Goal: Transaction & Acquisition: Purchase product/service

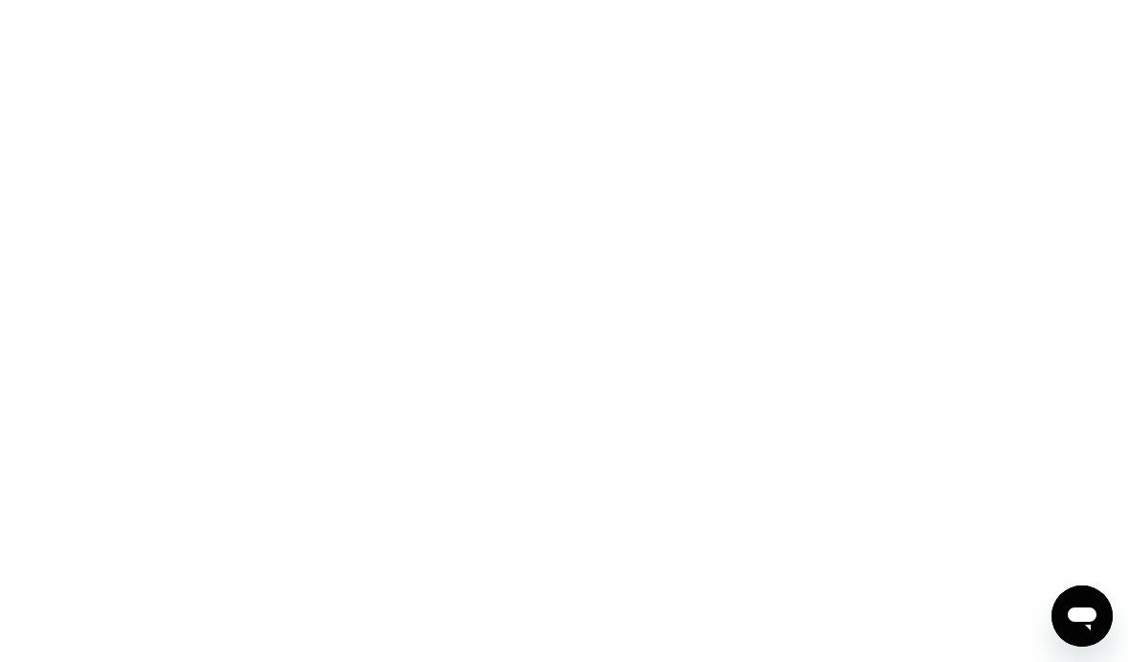
click at [1083, 603] on icon "Open messaging window" at bounding box center [1082, 616] width 34 height 34
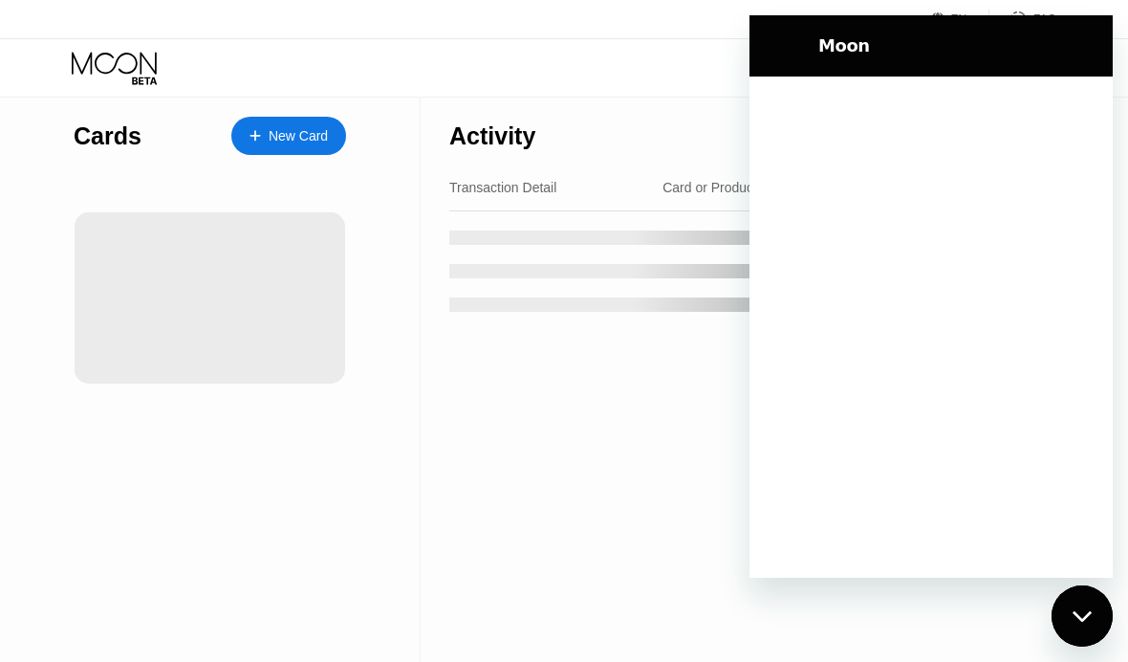
click at [375, 495] on div "Cards New Card" at bounding box center [210, 380] width 421 height 564
click at [409, 558] on div "Cards New Card" at bounding box center [210, 380] width 421 height 564
click at [408, 557] on div "Cards New Card" at bounding box center [210, 380] width 421 height 564
click at [1088, 614] on icon "Close messaging window" at bounding box center [1081, 615] width 19 height 11
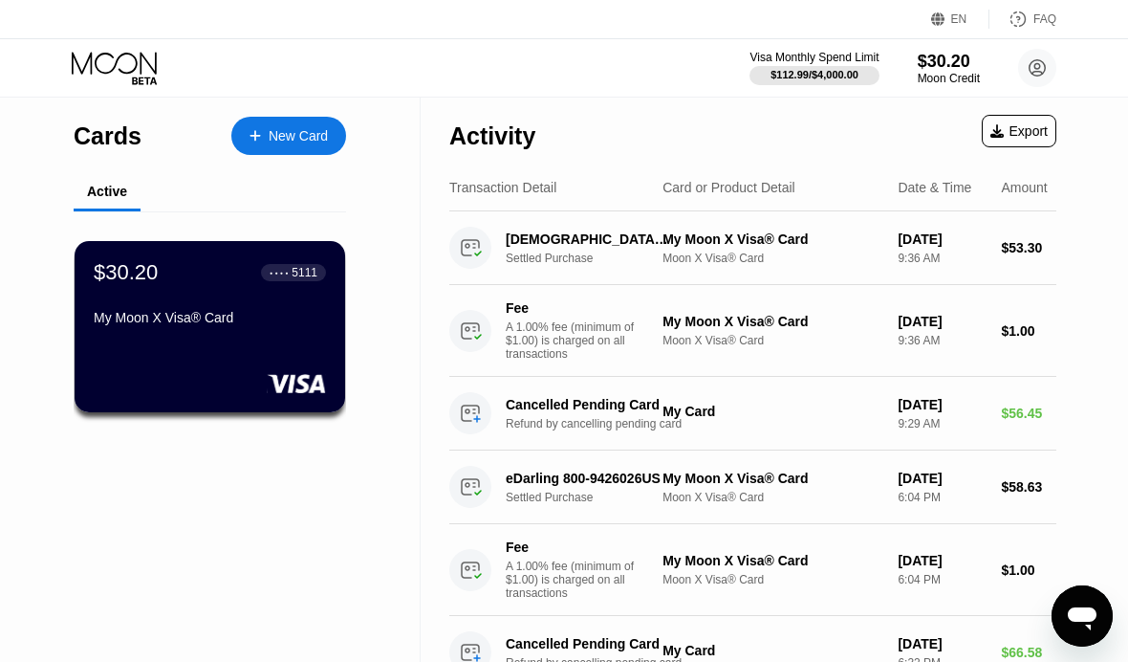
click at [1039, 77] on circle at bounding box center [1037, 68] width 38 height 38
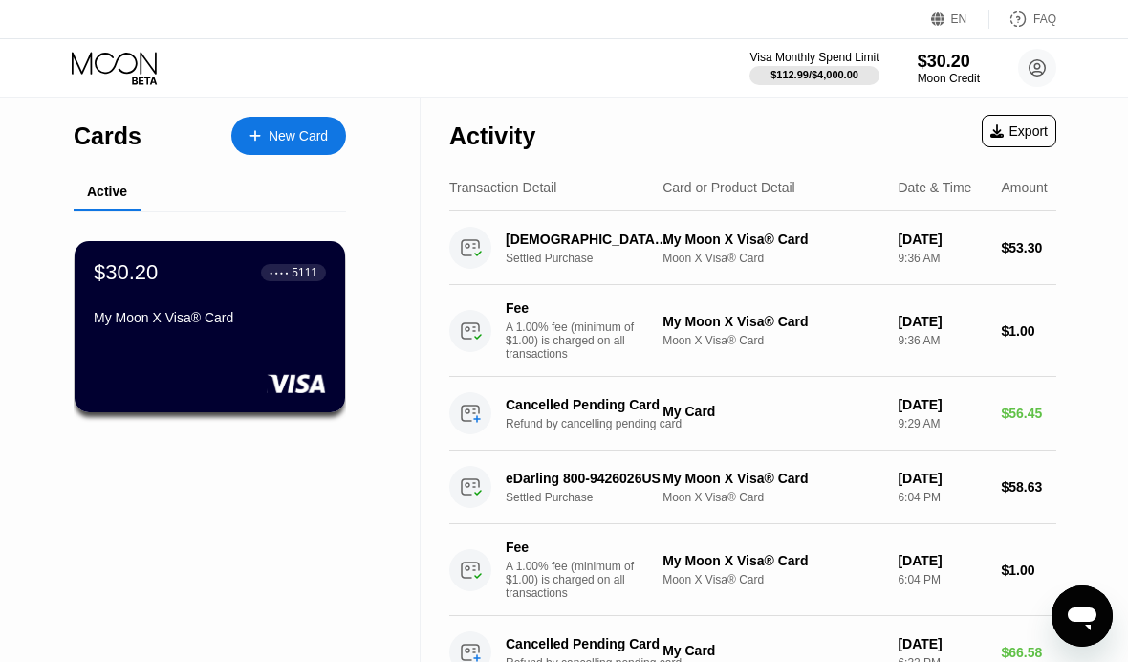
click at [817, 74] on div "$112.99 / $4,000.00" at bounding box center [815, 74] width 88 height 11
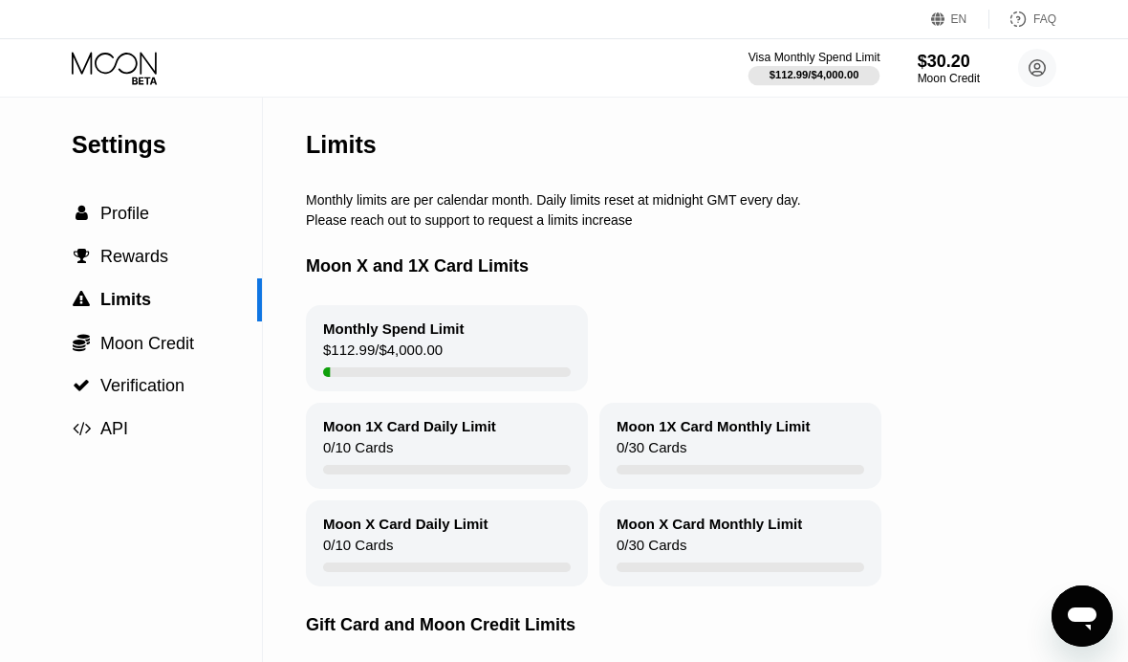
click at [166, 336] on span "Moon Credit" at bounding box center [147, 343] width 94 height 19
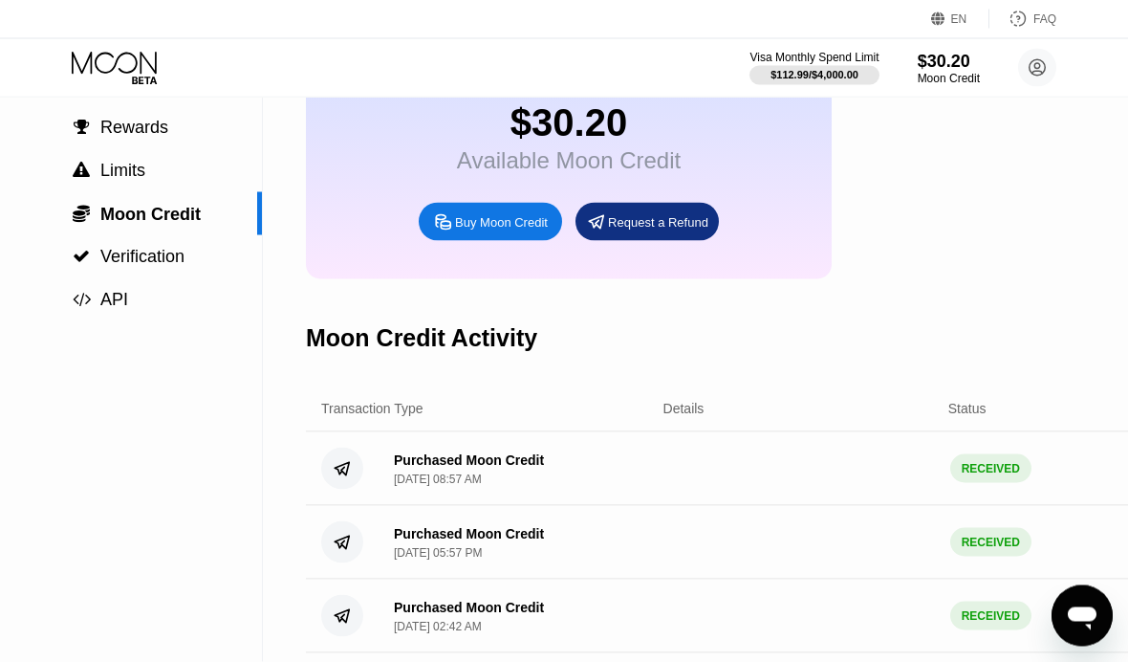
scroll to position [130, 0]
click at [497, 229] on div "Buy Moon Credit" at bounding box center [501, 221] width 93 height 16
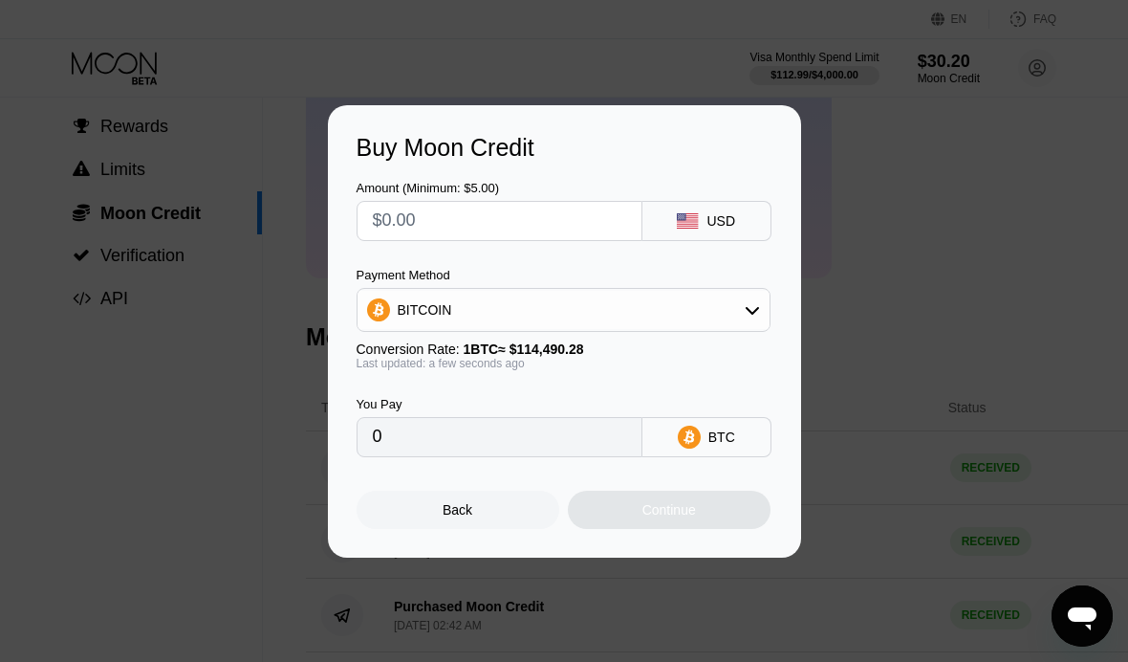
click at [754, 314] on icon at bounding box center [752, 310] width 13 height 8
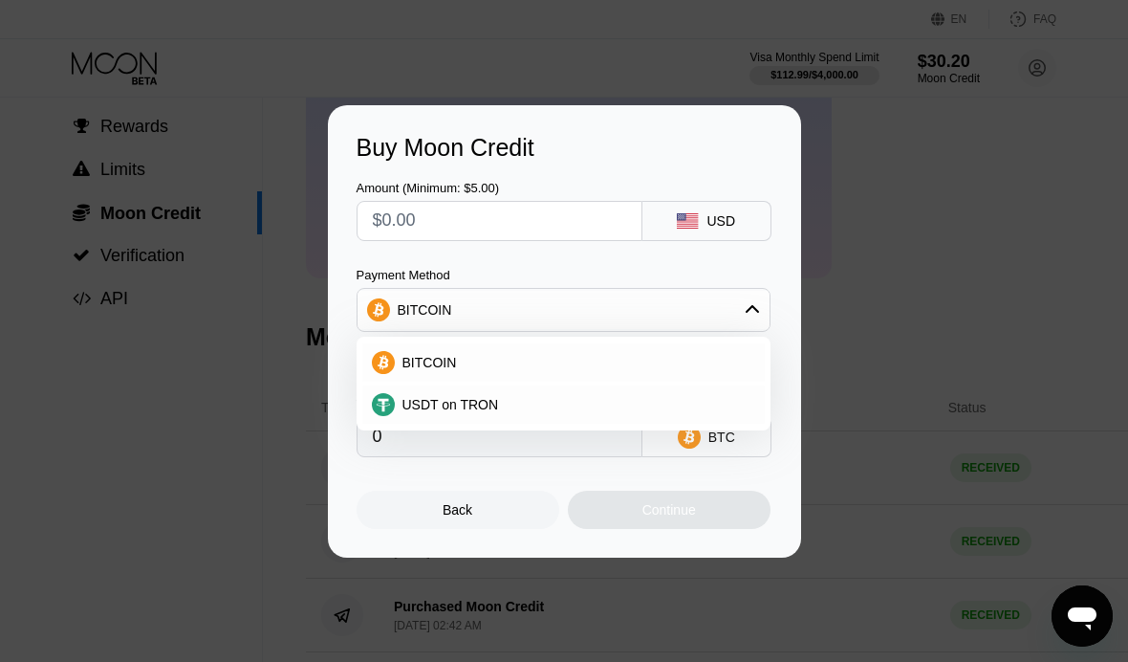
click at [762, 329] on div "BITCOIN" at bounding box center [564, 310] width 412 height 38
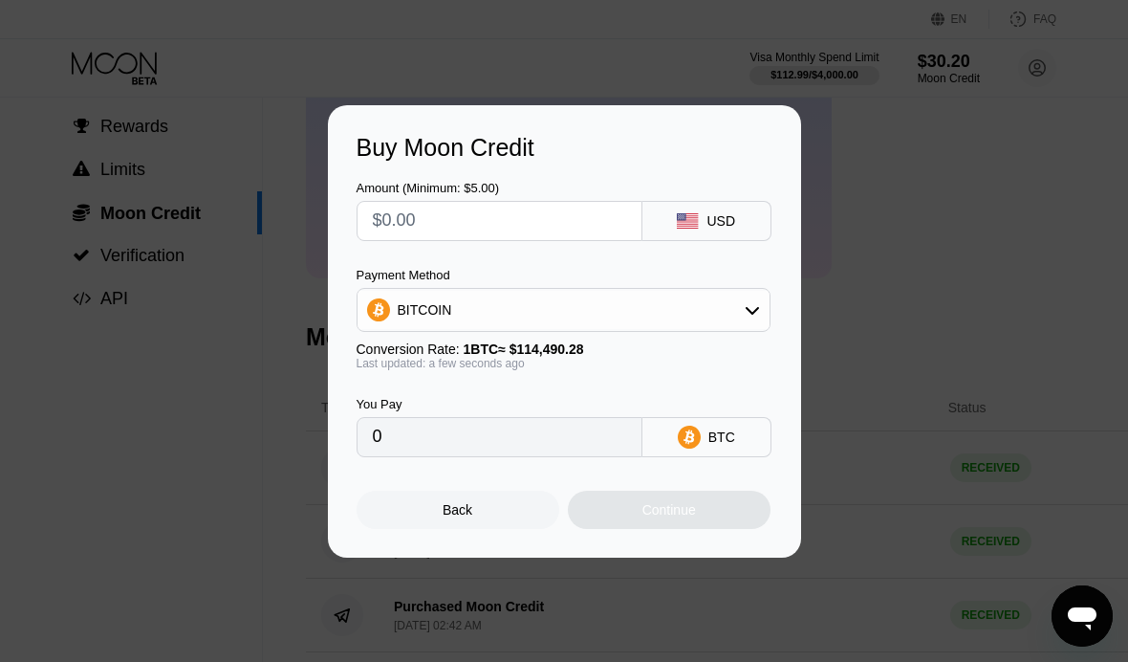
click at [742, 329] on div "BITCOIN" at bounding box center [564, 310] width 412 height 38
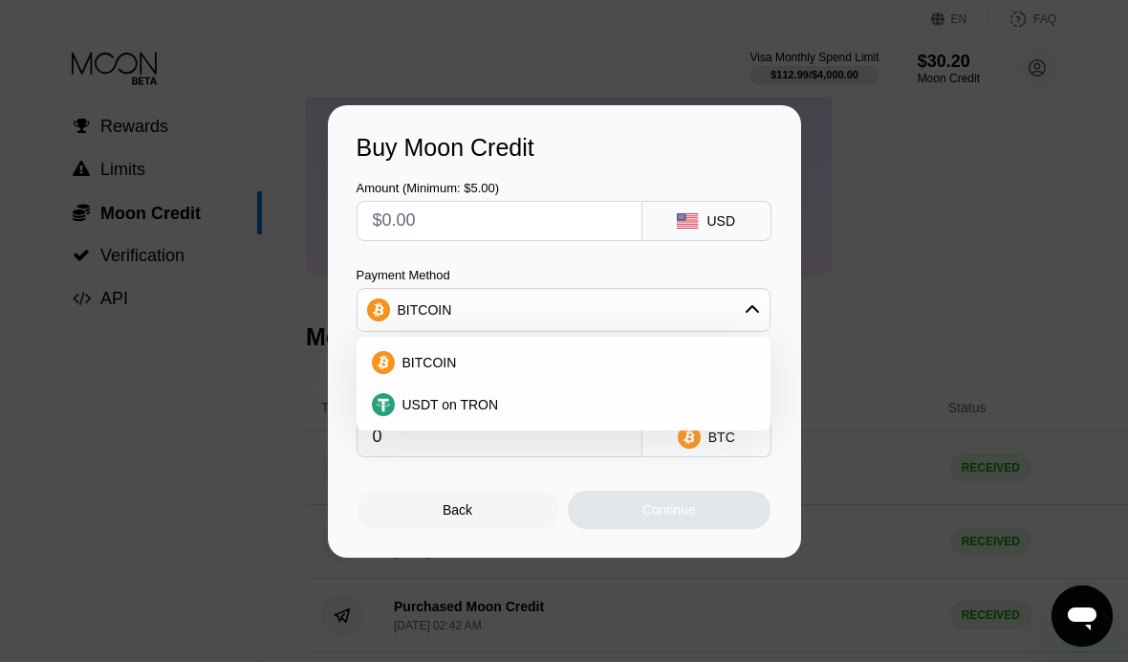
click at [462, 412] on span "USDT on TRON" at bounding box center [451, 404] width 97 height 15
type input "0.00"
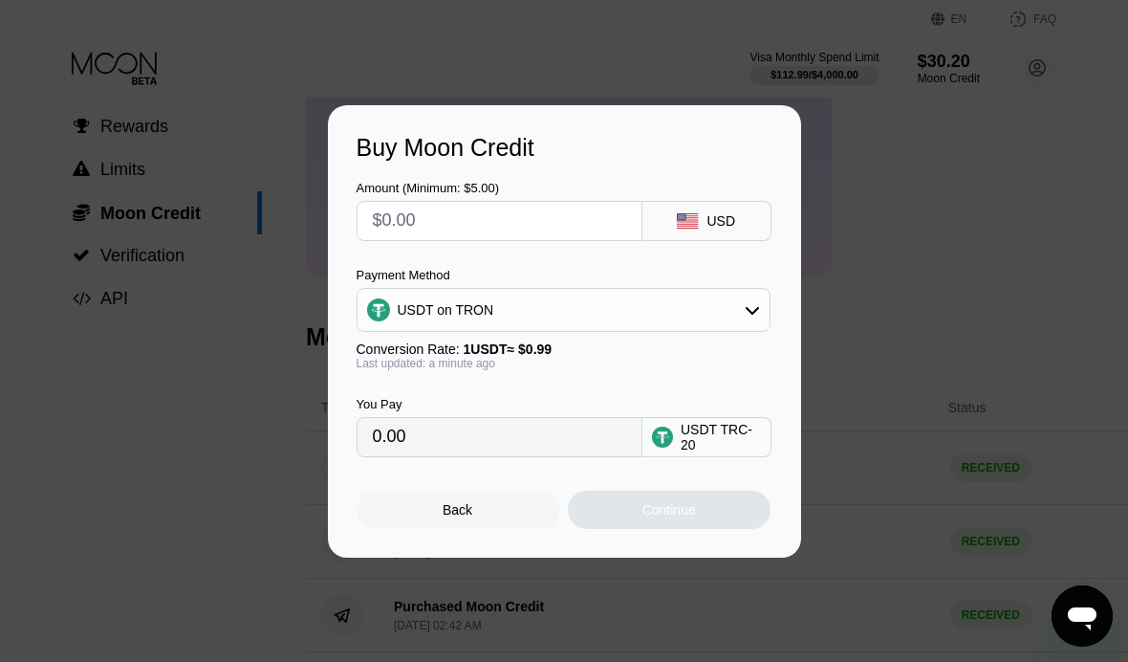
click at [514, 456] on input "0.00" at bounding box center [499, 437] width 253 height 38
click at [453, 456] on input "0.00" at bounding box center [499, 437] width 253 height 38
click at [405, 456] on input "0.00" at bounding box center [499, 437] width 253 height 38
click at [404, 456] on input "0.00" at bounding box center [499, 437] width 253 height 38
click at [423, 456] on input "0.00" at bounding box center [499, 437] width 253 height 38
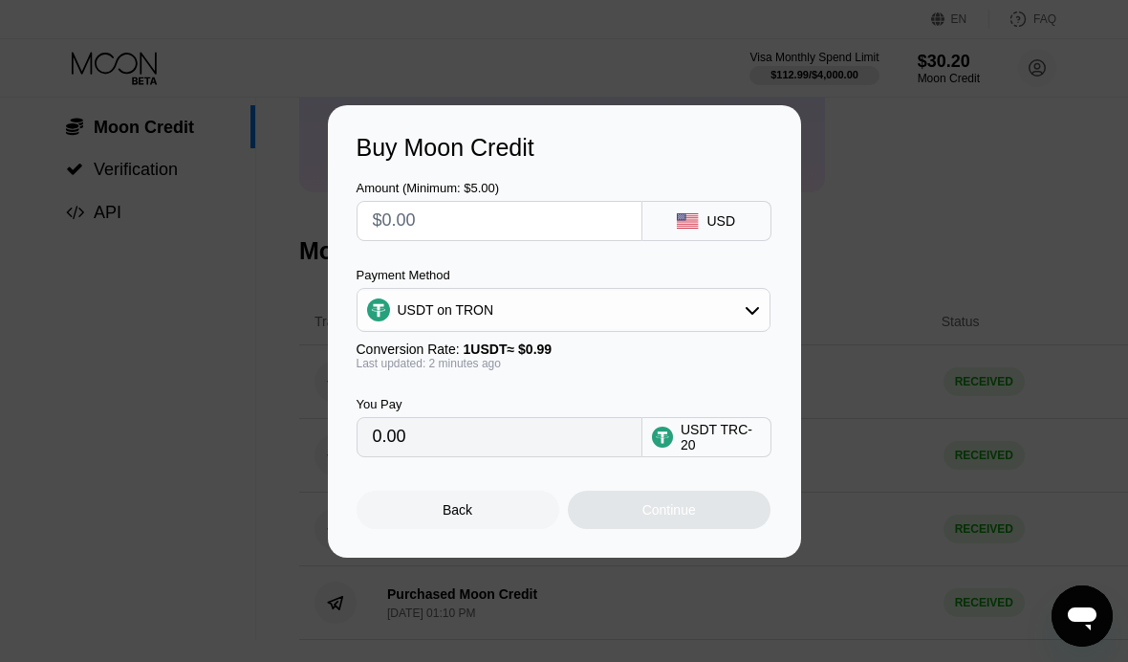
scroll to position [208, 10]
click at [514, 429] on input "0.00" at bounding box center [499, 437] width 253 height 38
click at [528, 441] on input "0.00" at bounding box center [499, 437] width 253 height 38
click at [538, 446] on input "0.00" at bounding box center [499, 437] width 253 height 38
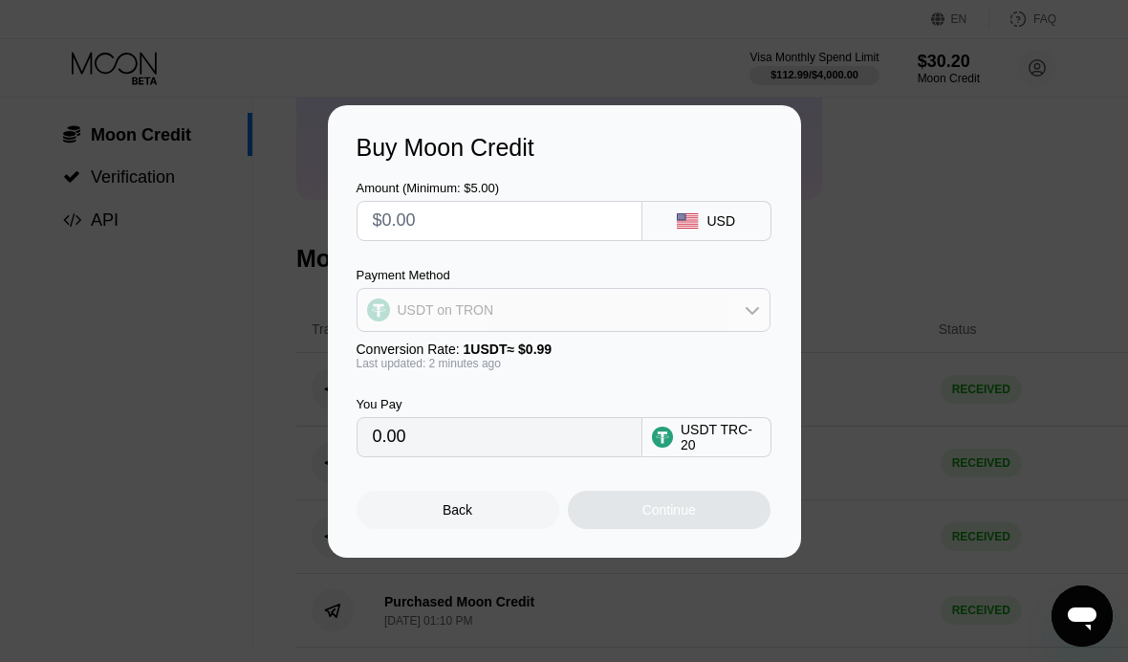
click at [691, 298] on div "USDT on TRON" at bounding box center [564, 310] width 412 height 38
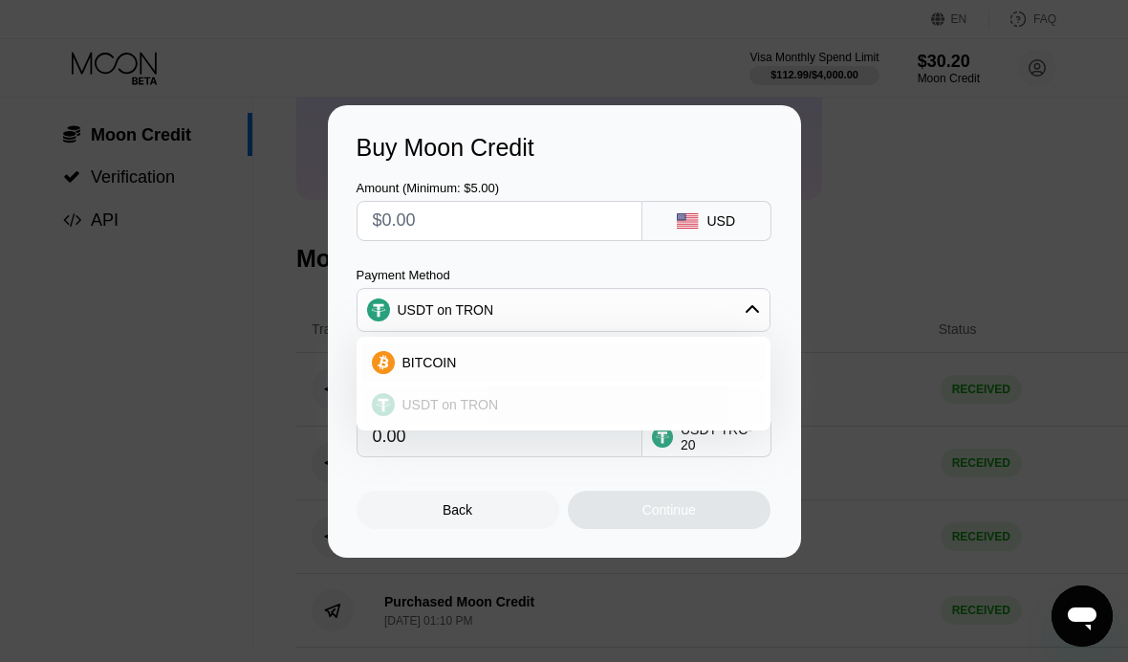
click at [742, 310] on div "USDT on TRON" at bounding box center [564, 310] width 412 height 38
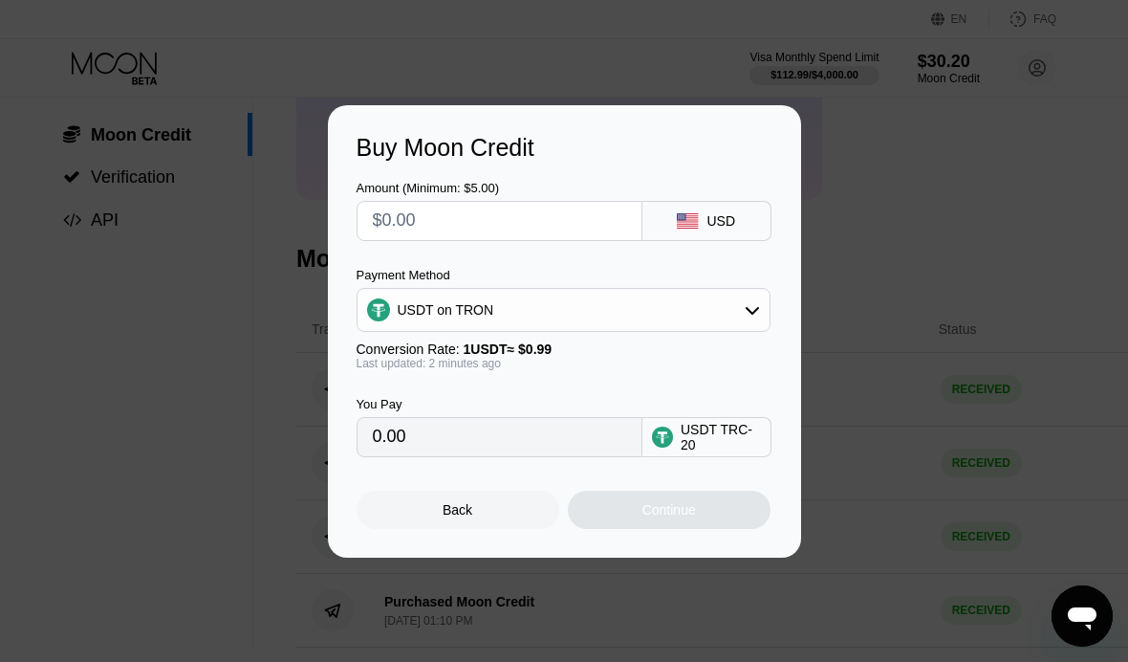
click at [490, 222] on input "text" at bounding box center [499, 221] width 253 height 38
type input "$5"
type input "5.05"
type input "$55"
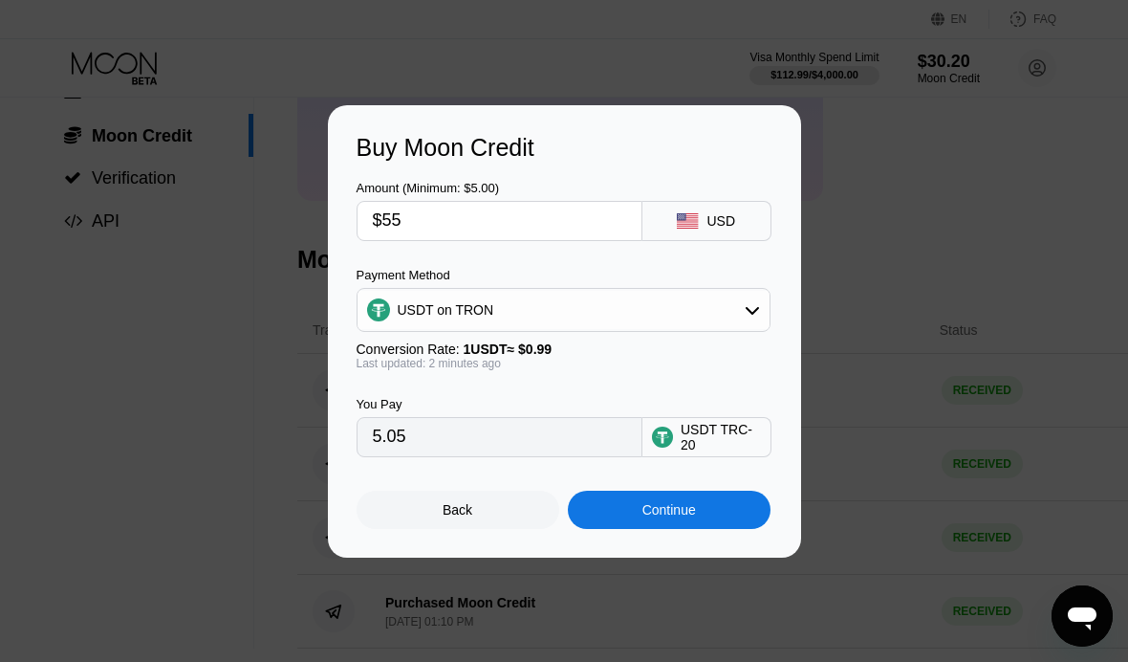
type input "55.56"
click at [706, 513] on div "Continue" at bounding box center [669, 510] width 203 height 38
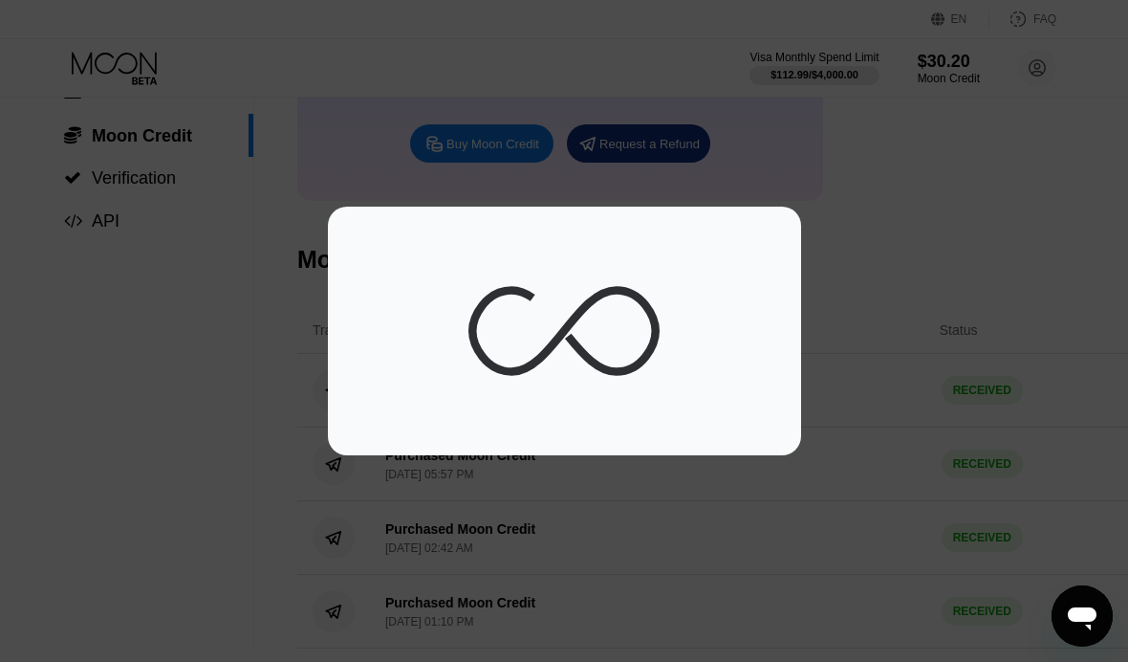
scroll to position [208, 10]
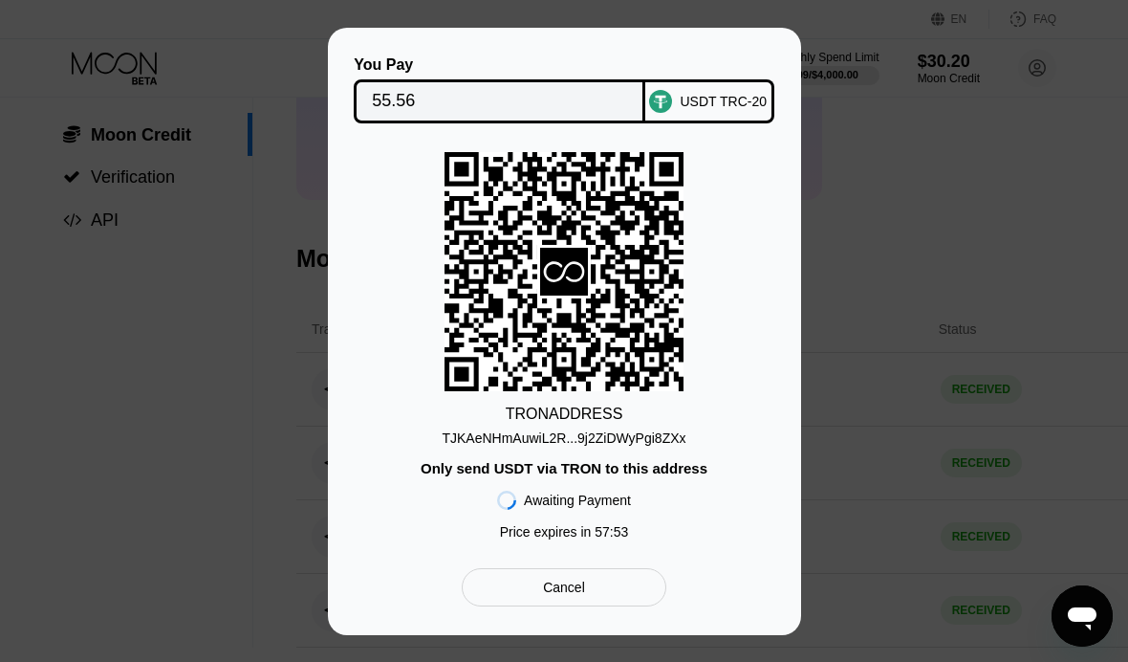
click at [591, 589] on div "Cancel" at bounding box center [564, 587] width 204 height 38
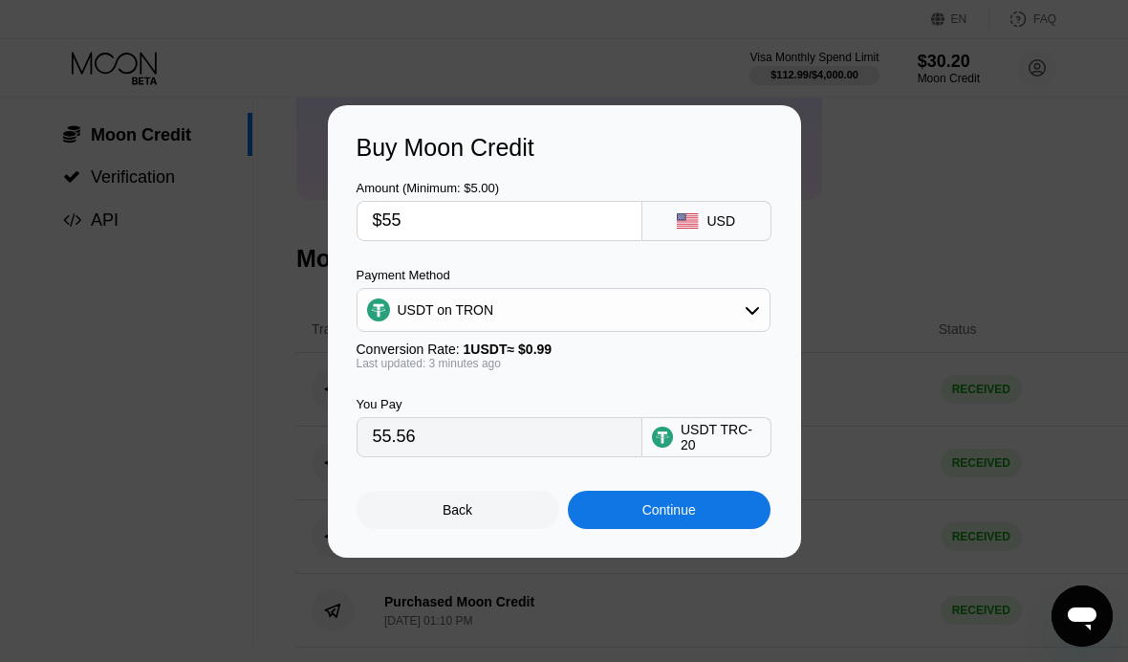
click at [427, 219] on input "$55" at bounding box center [499, 221] width 253 height 38
type input "$5"
type input "5.05"
type input "$54"
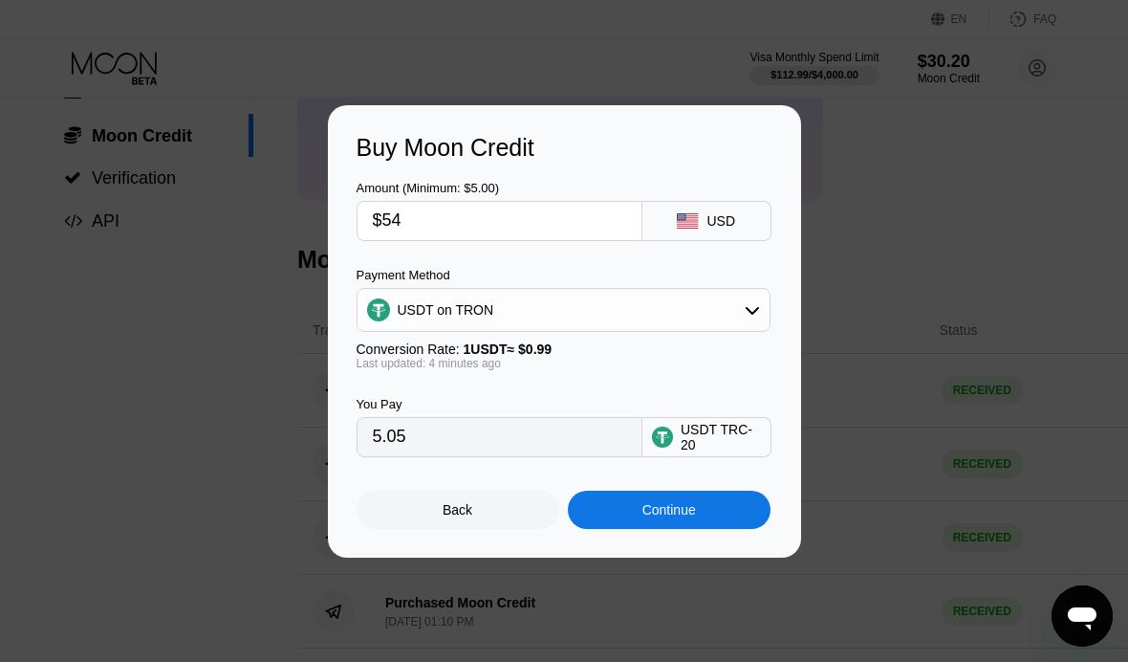
type input "54.55"
click at [684, 514] on div "Continue" at bounding box center [670, 509] width 54 height 15
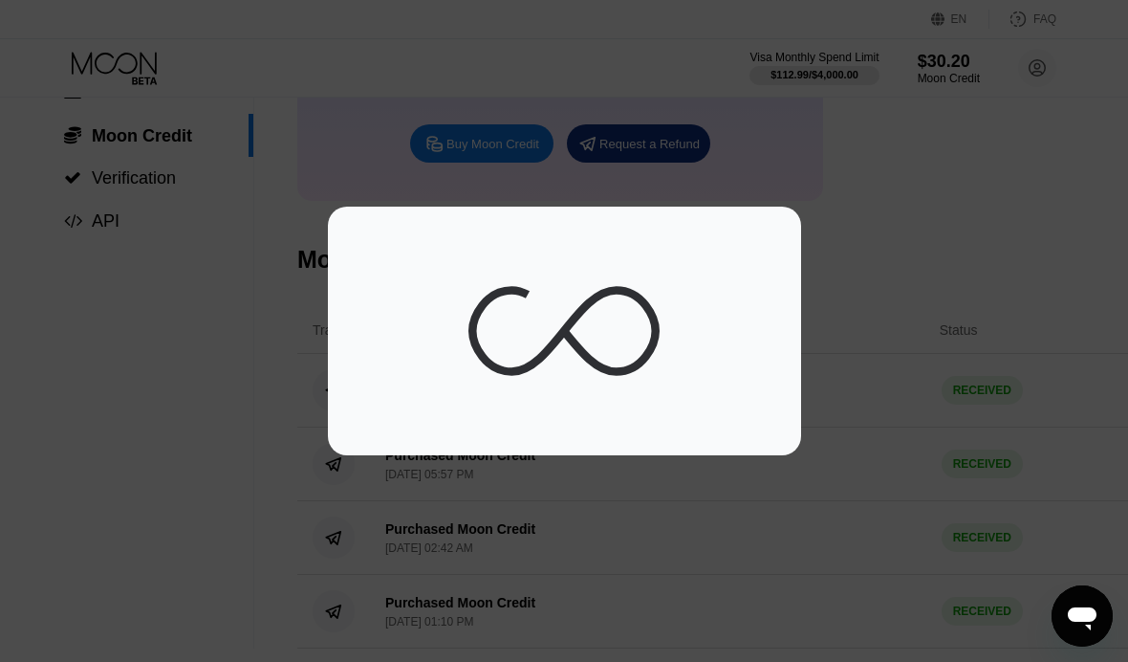
scroll to position [208, 10]
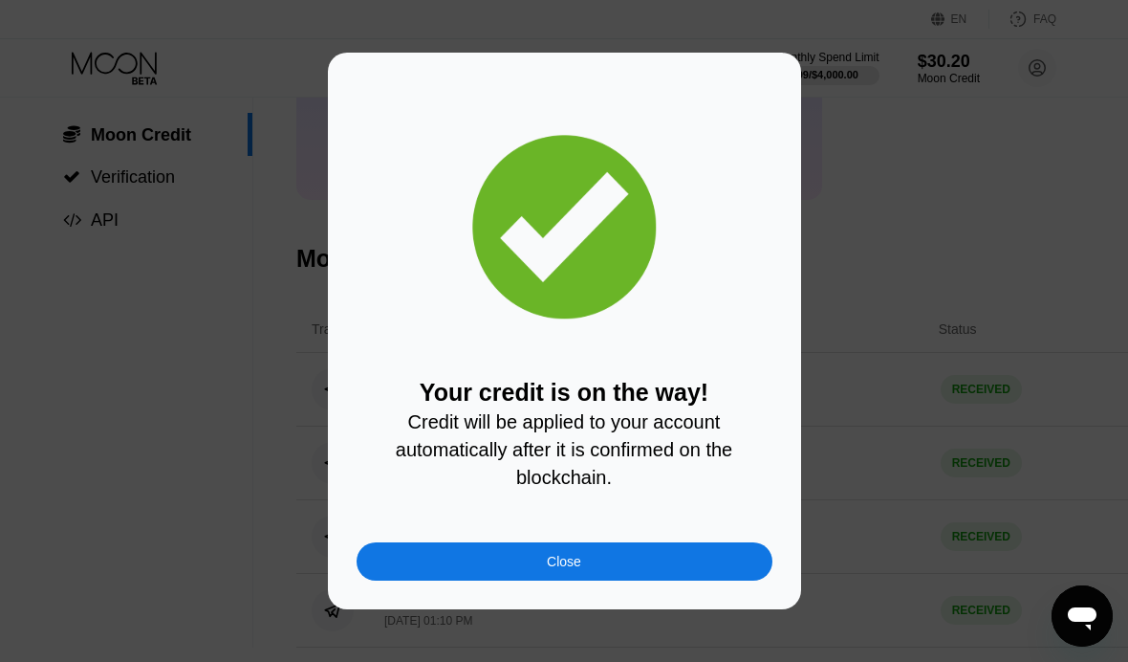
click at [674, 558] on div "Close" at bounding box center [565, 561] width 416 height 38
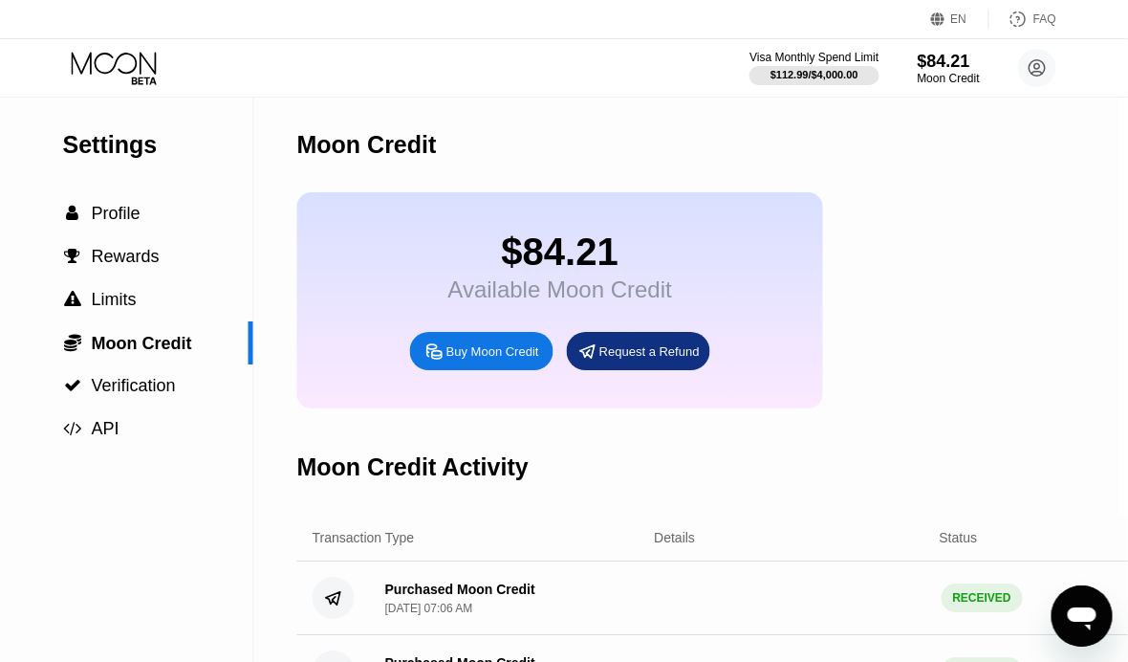
scroll to position [0, 10]
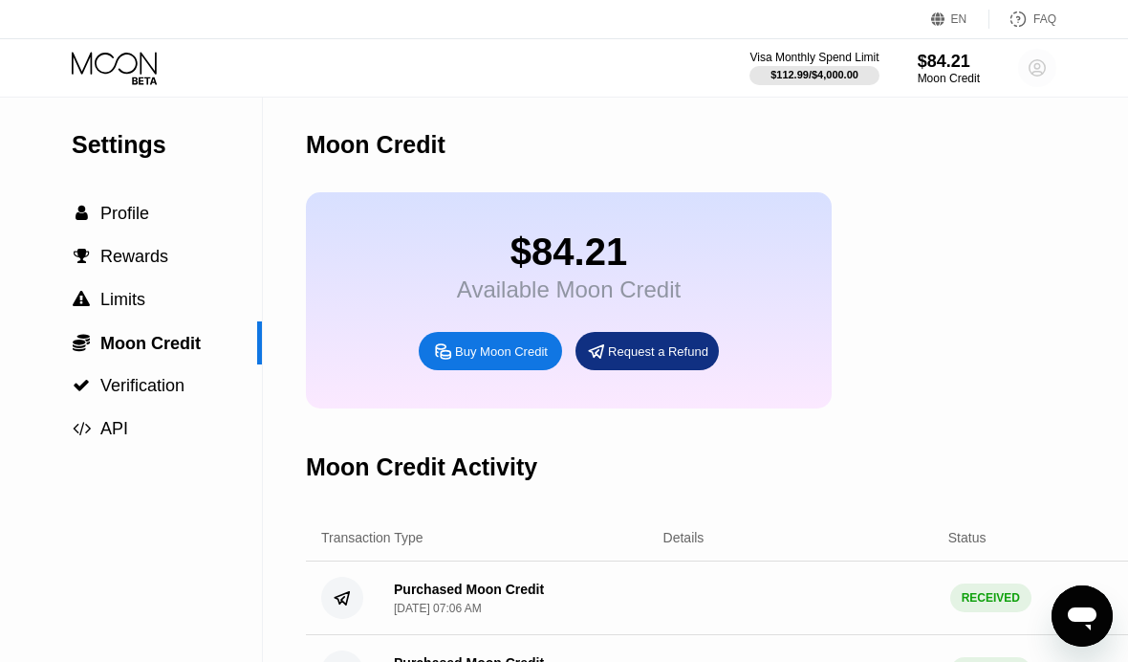
click at [1035, 76] on icon at bounding box center [1038, 68] width 16 height 16
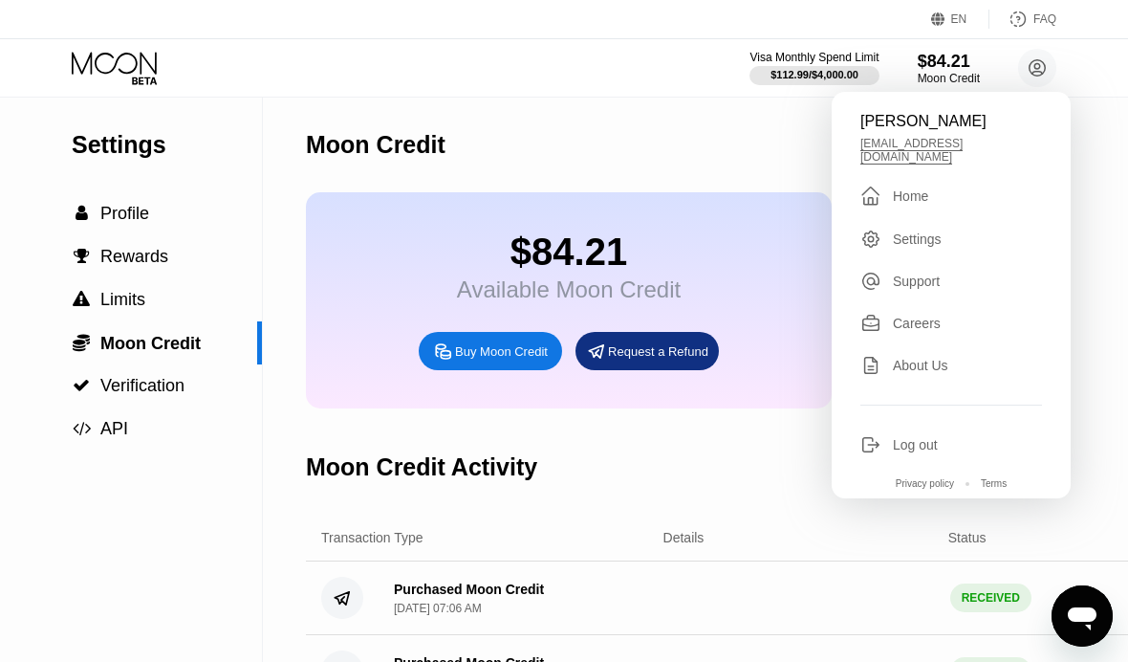
click at [957, 132] on div "Bryan Norma bryannorma42@gmail.com  Home Settings Support Careers About Us Log…" at bounding box center [951, 295] width 239 height 406
click at [1049, 72] on circle at bounding box center [1037, 68] width 38 height 38
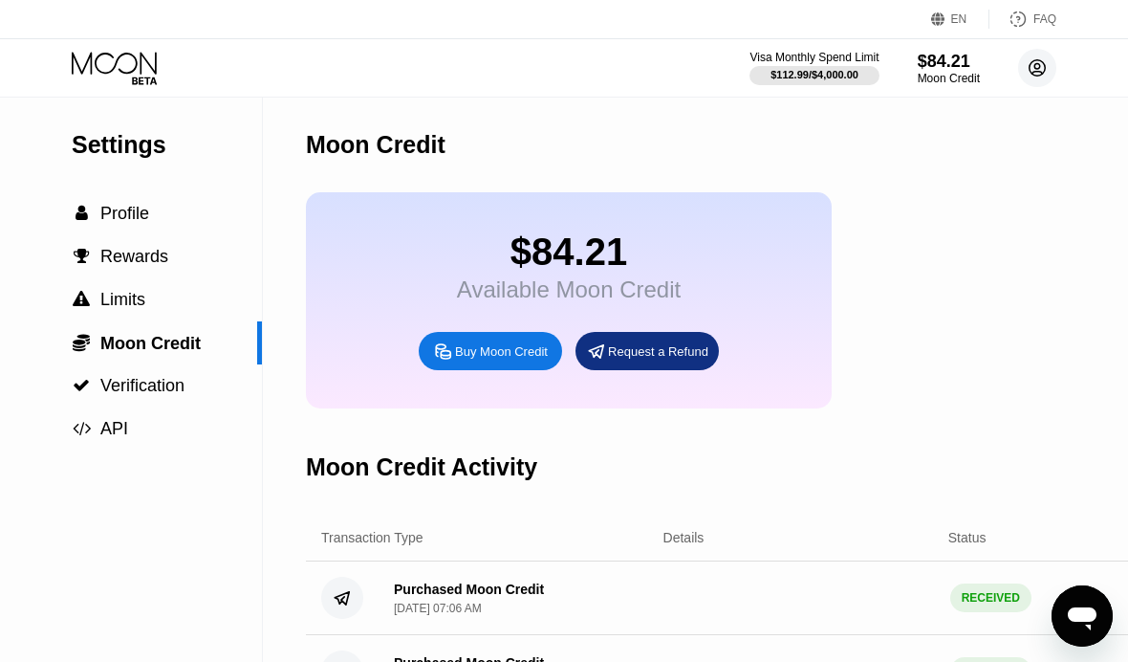
click at [1039, 73] on circle at bounding box center [1037, 68] width 38 height 38
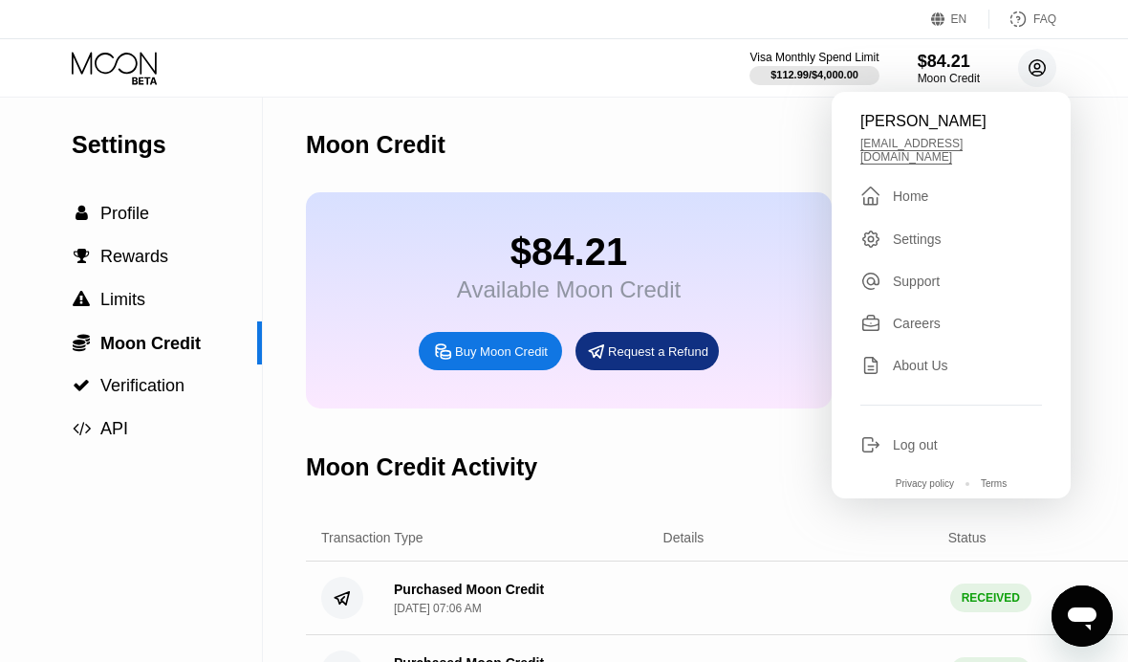
click at [937, 193] on div " Home" at bounding box center [952, 196] width 182 height 23
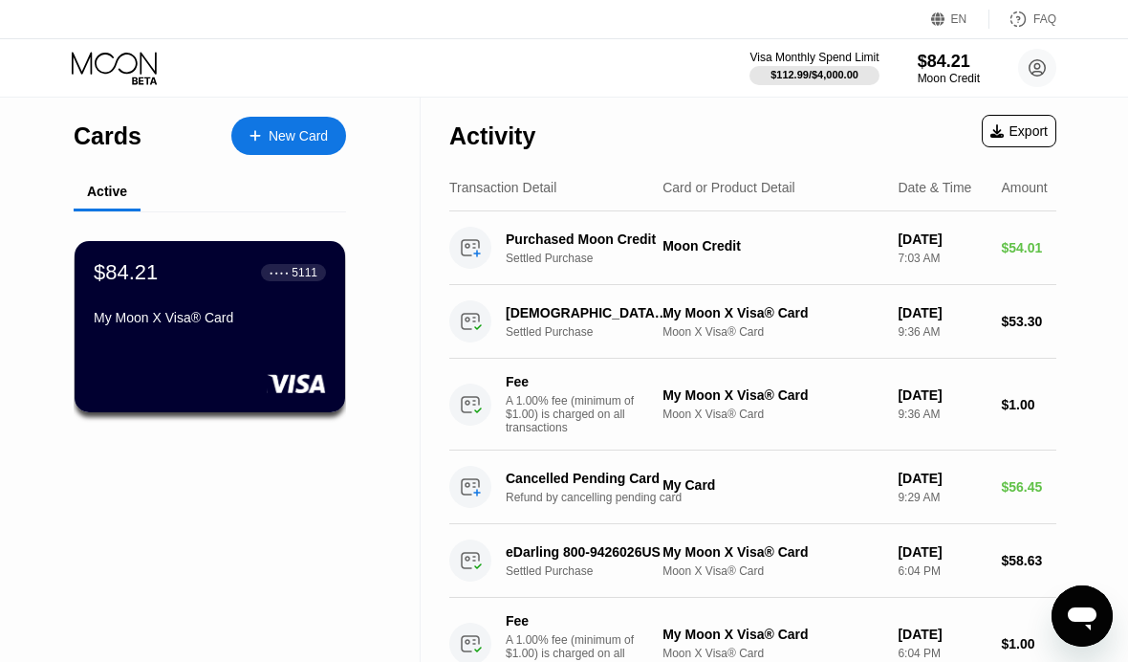
click at [273, 338] on div "$84.21 ● ● ● ● 5111 My Moon X Visa® Card" at bounding box center [210, 326] width 271 height 171
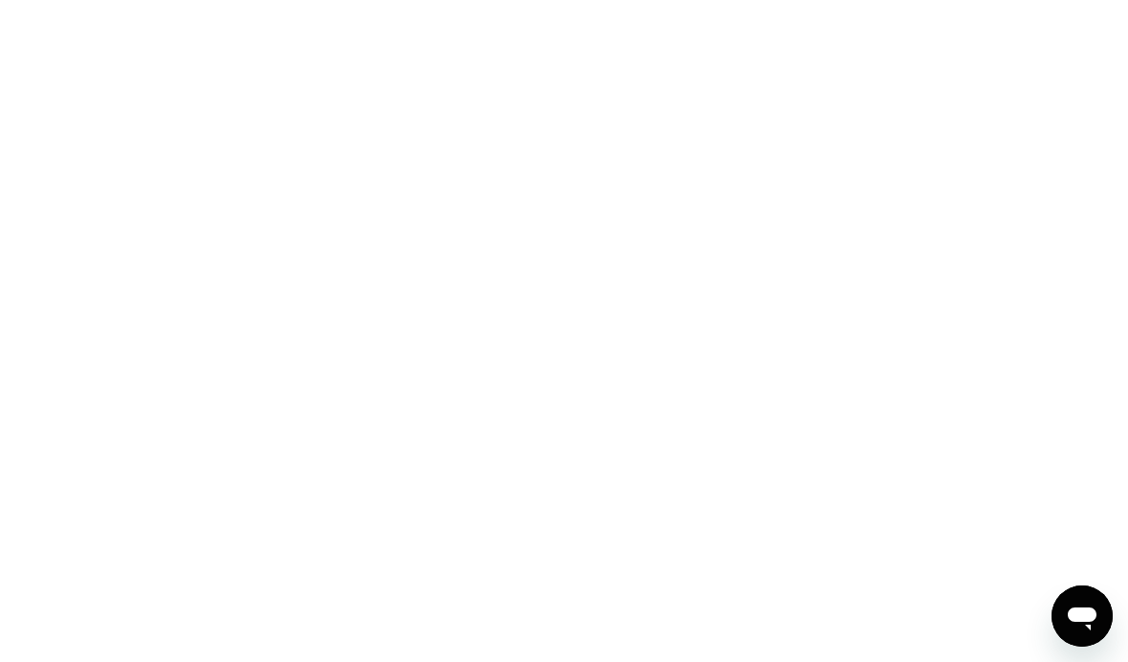
click at [1074, 614] on icon "Open messaging window" at bounding box center [1082, 618] width 29 height 23
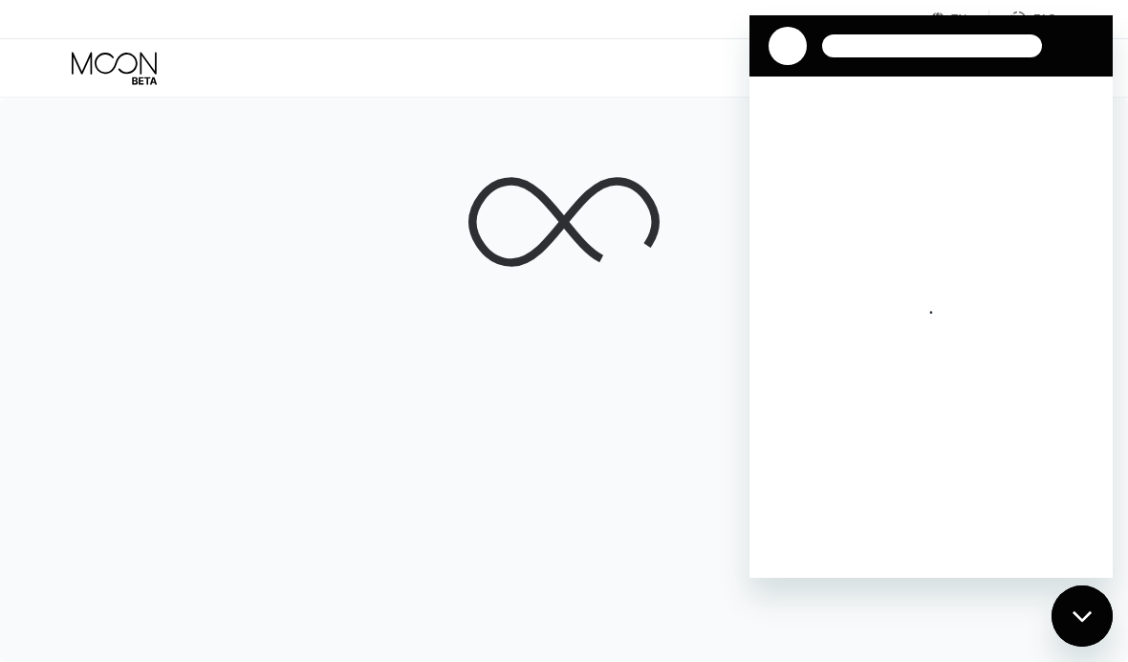
click at [1087, 621] on icon "Close messaging window" at bounding box center [1083, 616] width 20 height 12
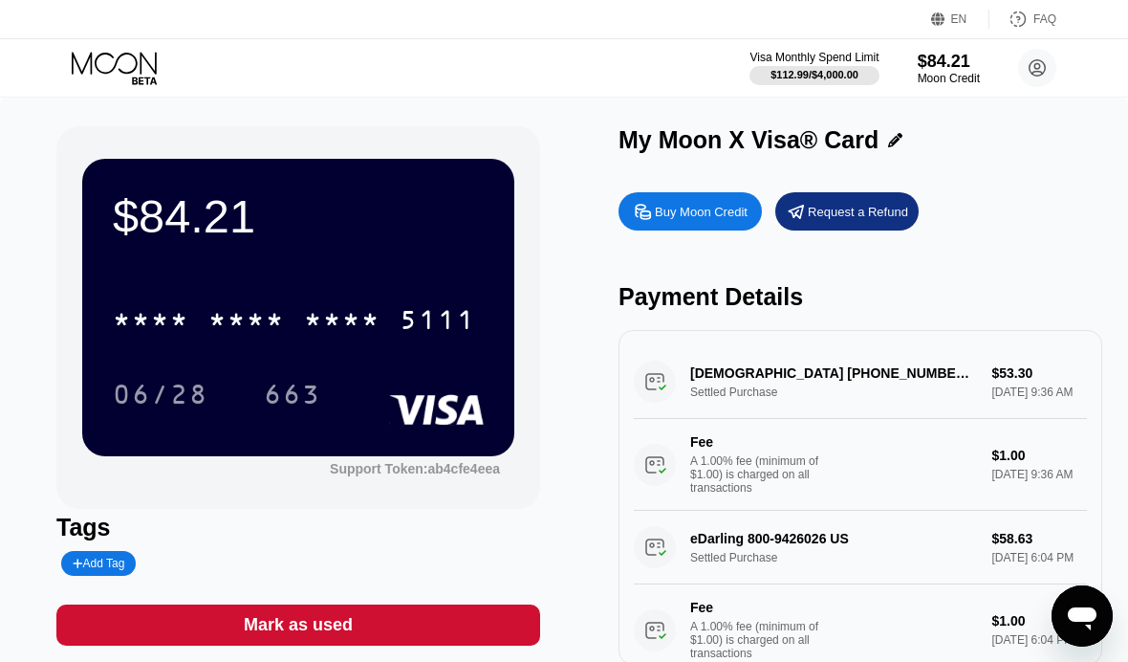
click at [423, 320] on div "5111" at bounding box center [438, 322] width 77 height 31
click at [455, 221] on div "$84.21" at bounding box center [298, 216] width 371 height 54
